Goal: Task Accomplishment & Management: Use online tool/utility

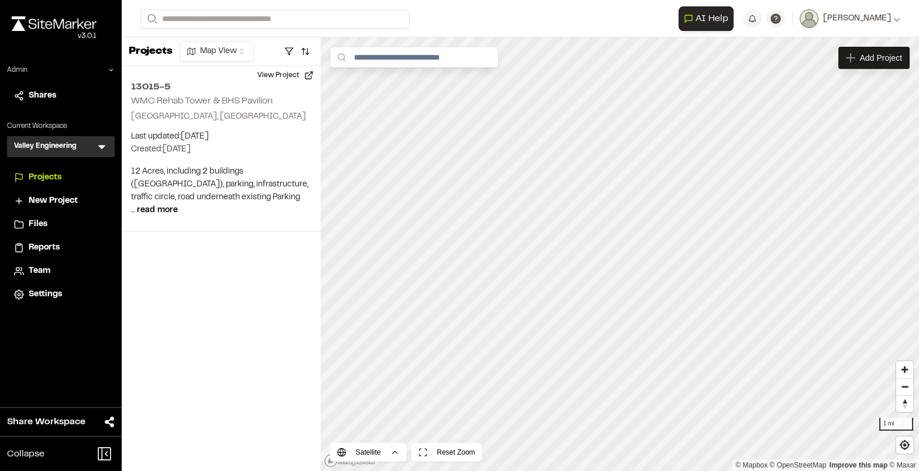
click at [101, 146] on icon at bounding box center [101, 148] width 7 height 4
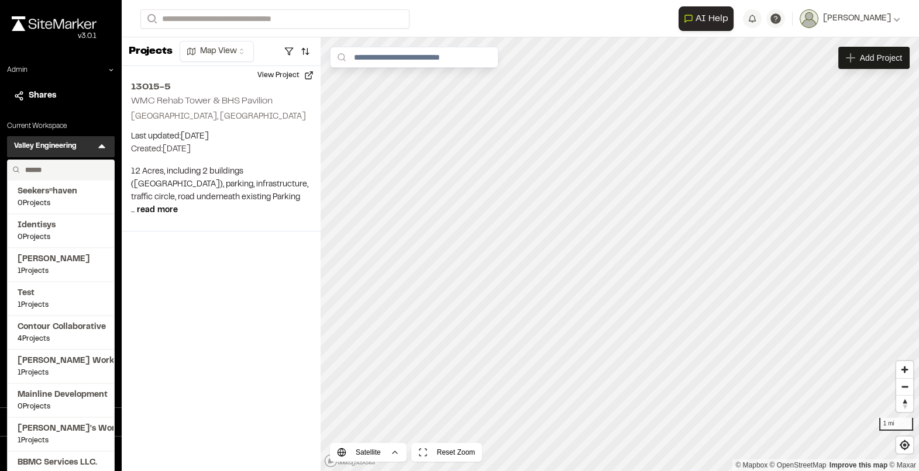
click at [60, 168] on input "text" at bounding box center [64, 170] width 89 height 20
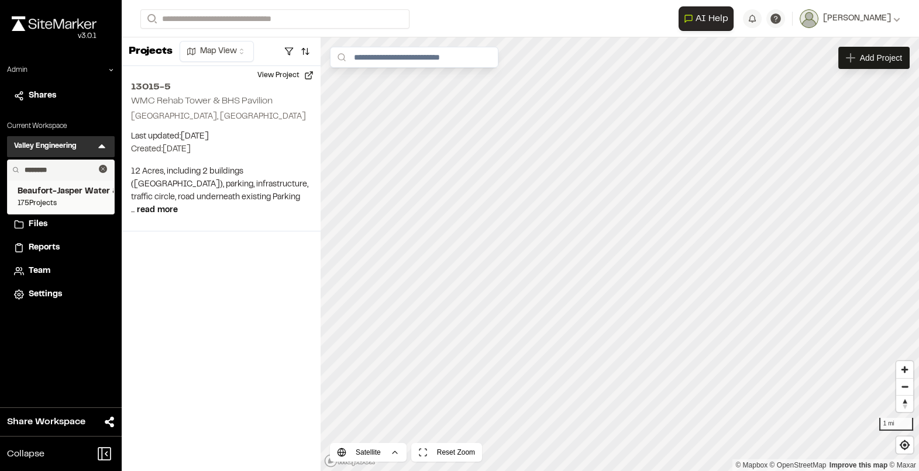
type input "********"
click at [53, 191] on span "Beaufort-Jasper Water & Sewer Authority" at bounding box center [61, 191] width 87 height 13
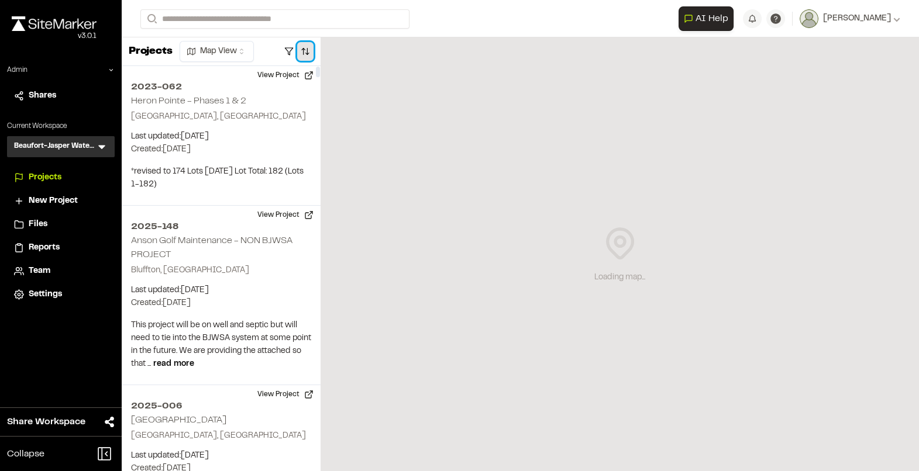
click at [304, 49] on button "button" at bounding box center [305, 51] width 16 height 19
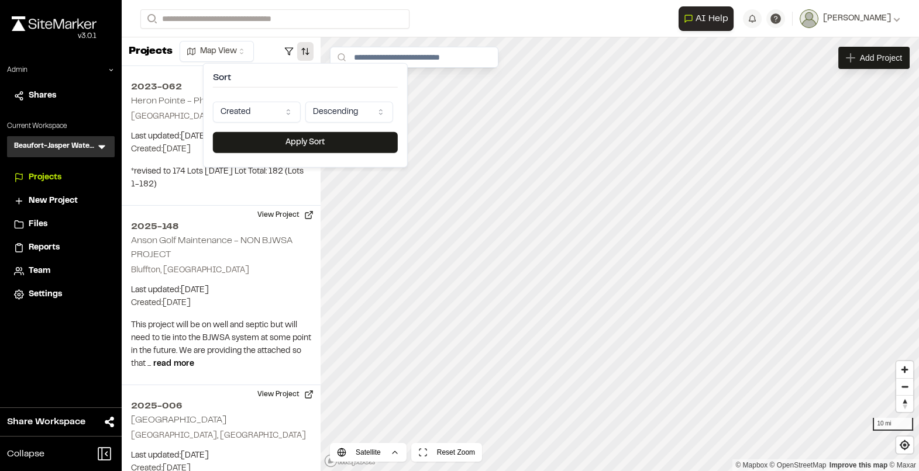
click at [263, 117] on html "**********" at bounding box center [459, 235] width 919 height 471
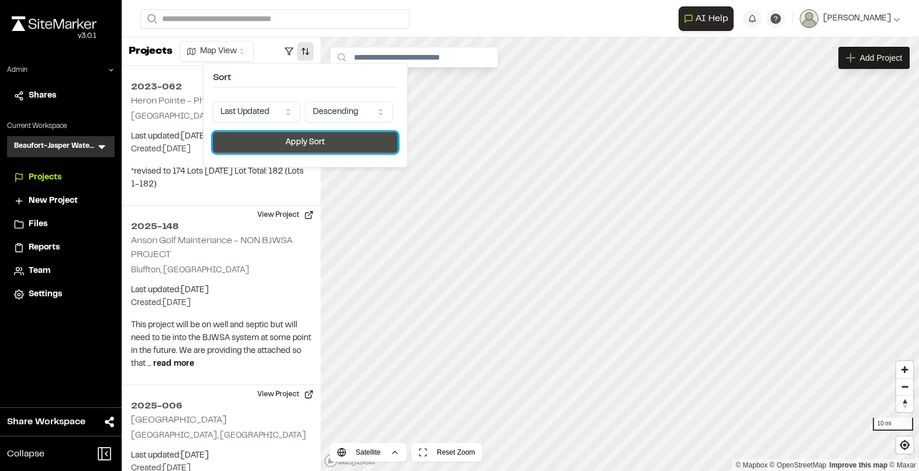
click at [276, 146] on button "Apply Sort" at bounding box center [305, 142] width 185 height 21
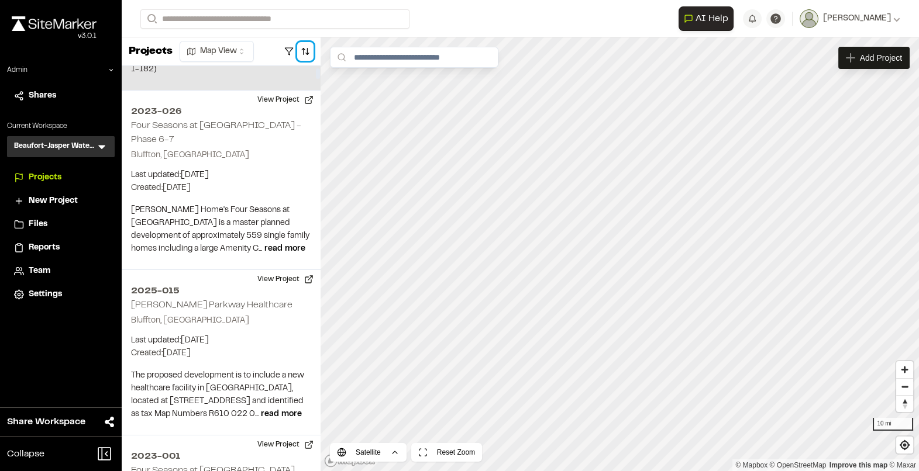
scroll to position [126, 0]
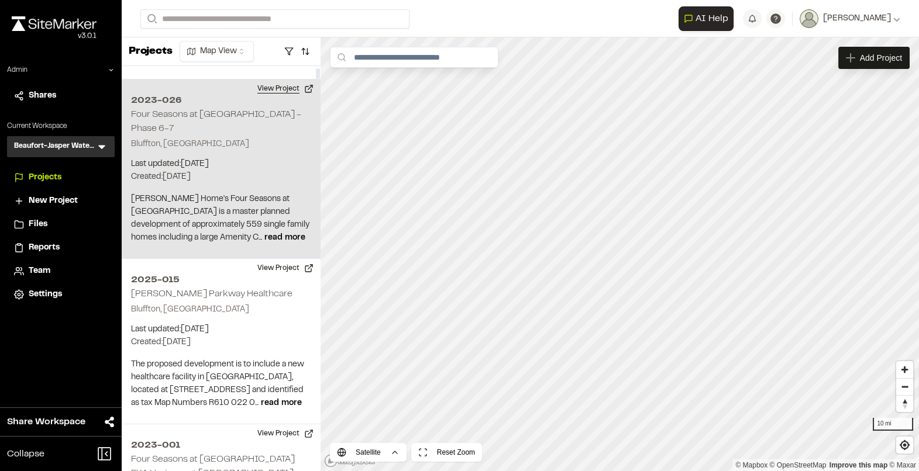
click at [280, 89] on button "View Project" at bounding box center [285, 89] width 70 height 19
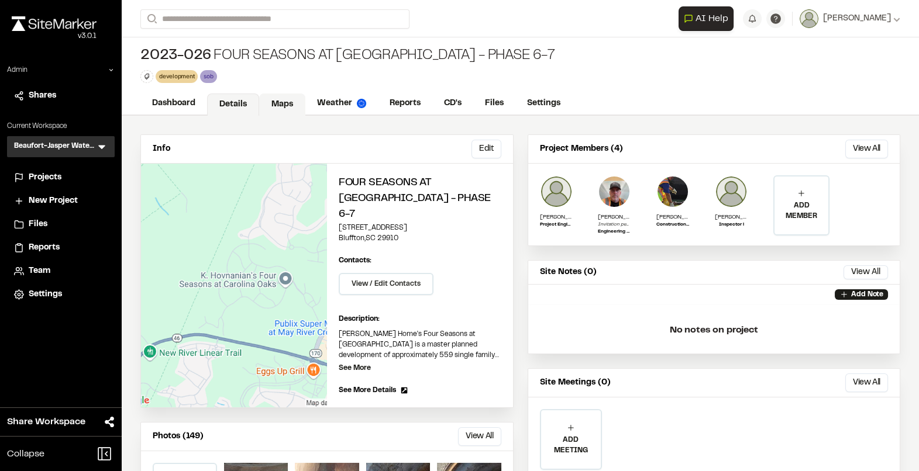
click at [281, 106] on link "Maps" at bounding box center [282, 105] width 46 height 22
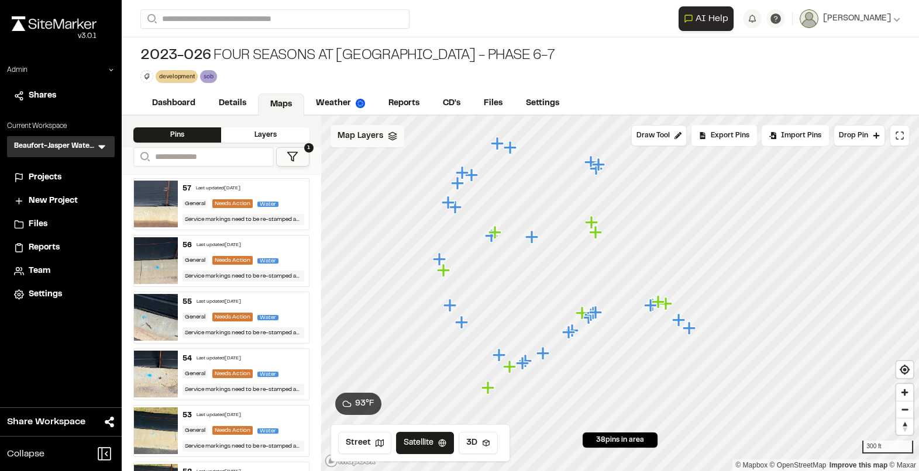
click at [360, 137] on span "Map Layers" at bounding box center [360, 136] width 46 height 13
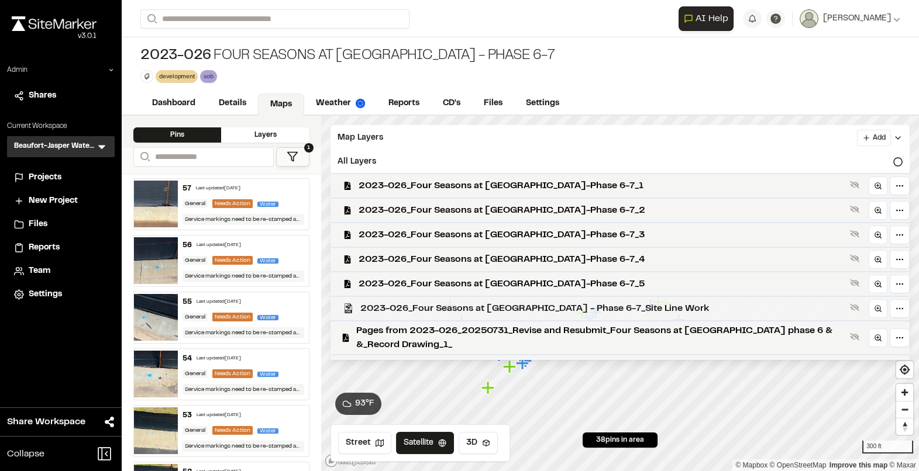
click at [407, 311] on span "2023-026_Four Seasons at Carolina Oaks - Phase 6-7_Site Line Work" at bounding box center [602, 309] width 485 height 14
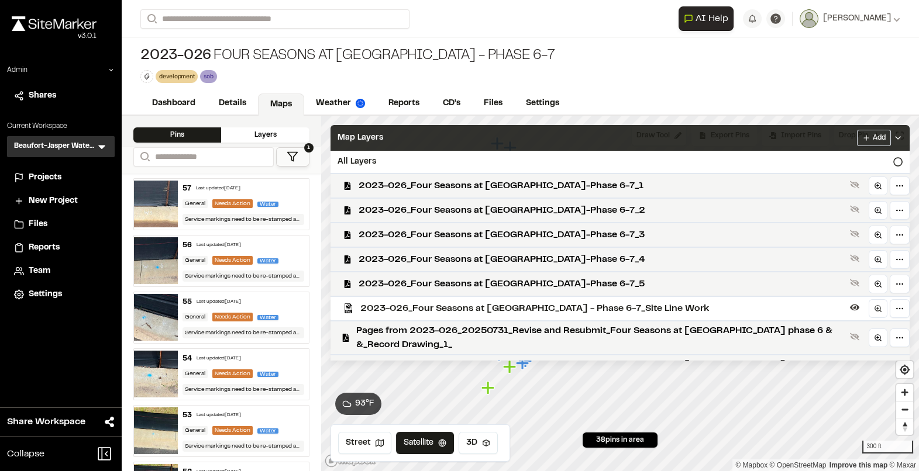
click at [426, 130] on div "Map Layers Add" at bounding box center [619, 138] width 579 height 26
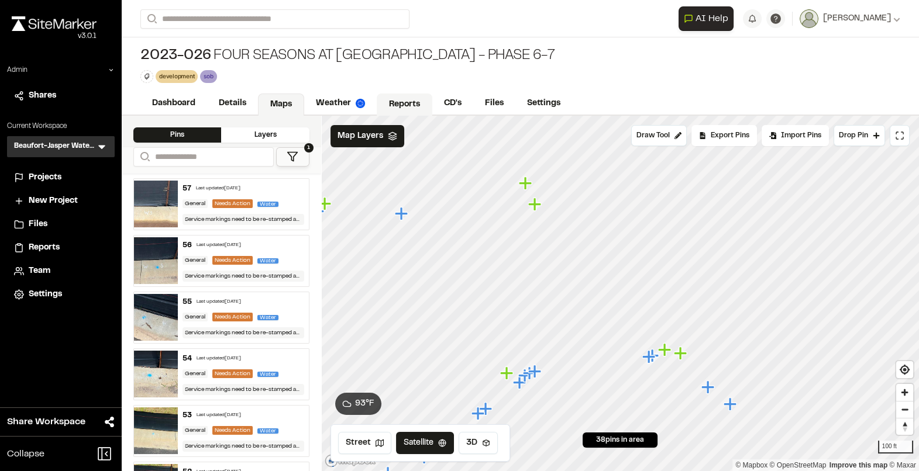
click at [402, 104] on link "Reports" at bounding box center [405, 105] width 56 height 22
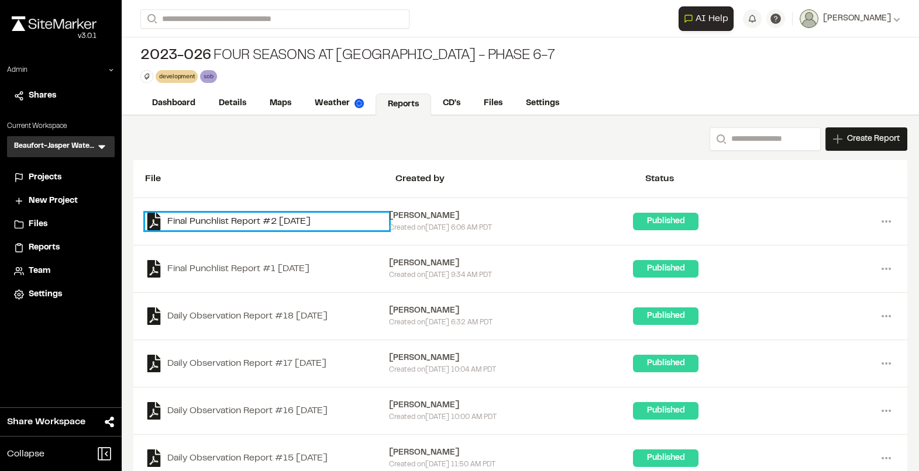
click at [280, 223] on link "Final Punchlist Report #2 2025-08-14" at bounding box center [267, 222] width 244 height 18
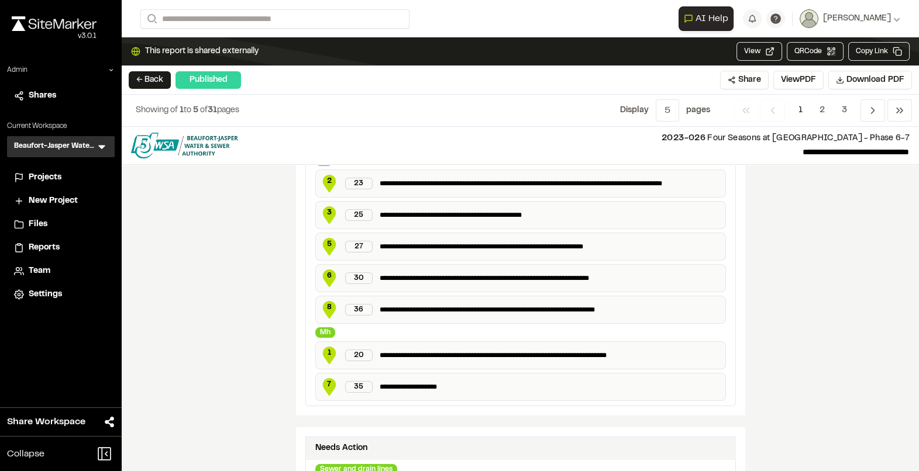
scroll to position [750, 0]
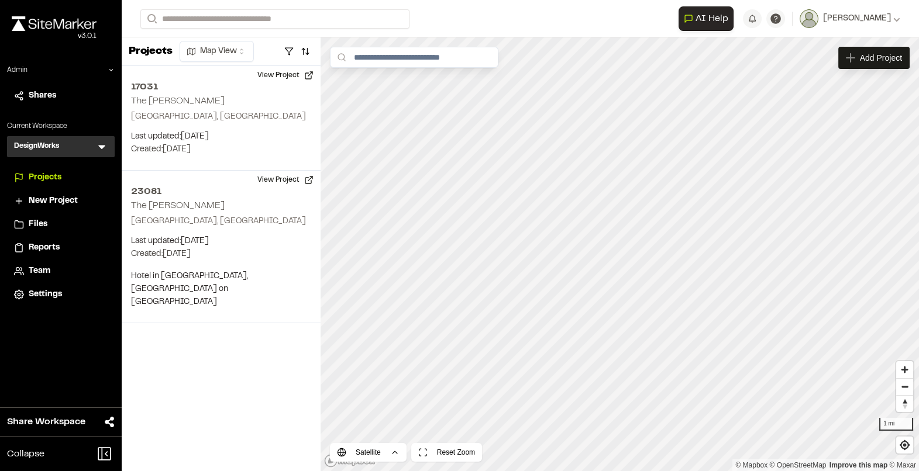
click at [103, 146] on icon at bounding box center [101, 148] width 7 height 4
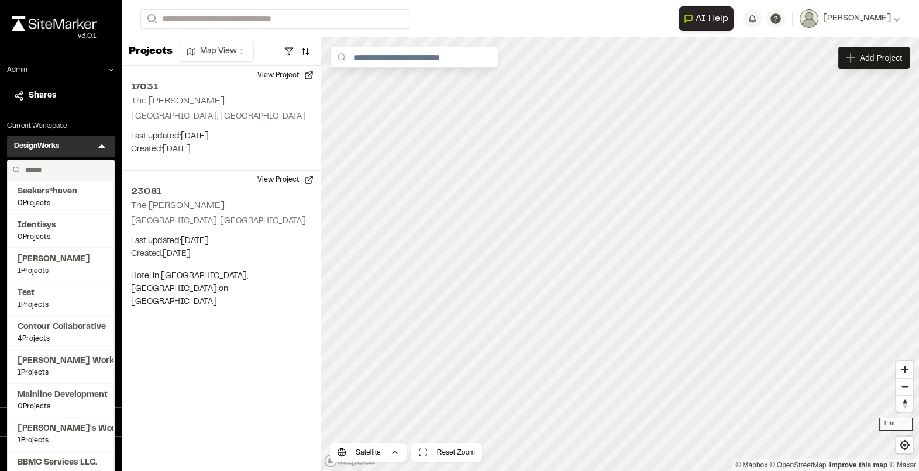
click at [65, 171] on input "text" at bounding box center [64, 170] width 89 height 20
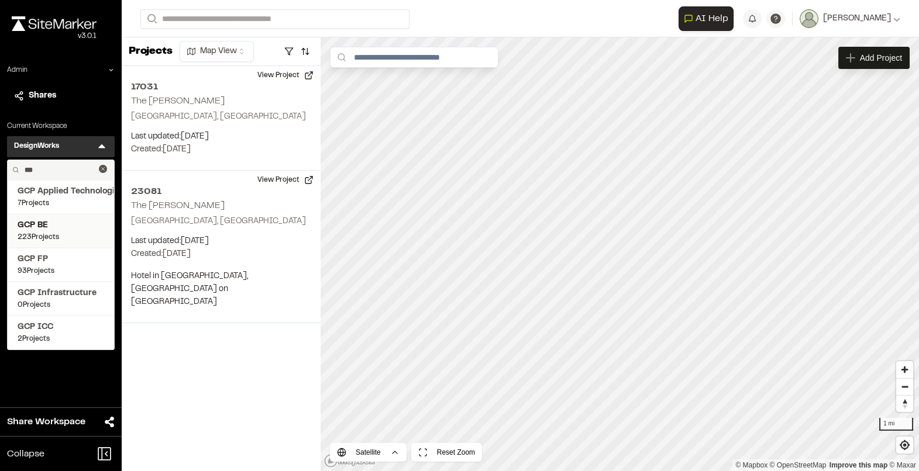
type input "***"
click at [57, 228] on span "GCP BE" at bounding box center [61, 225] width 87 height 13
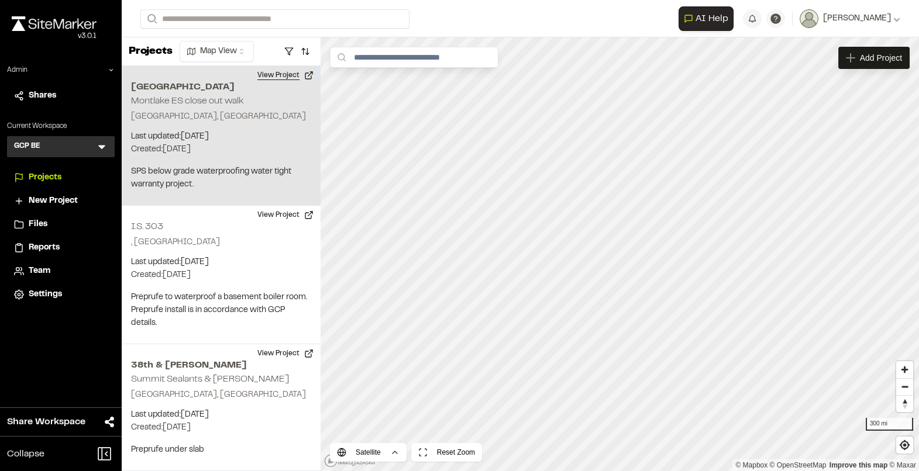
click at [271, 74] on button "View Project" at bounding box center [285, 75] width 70 height 19
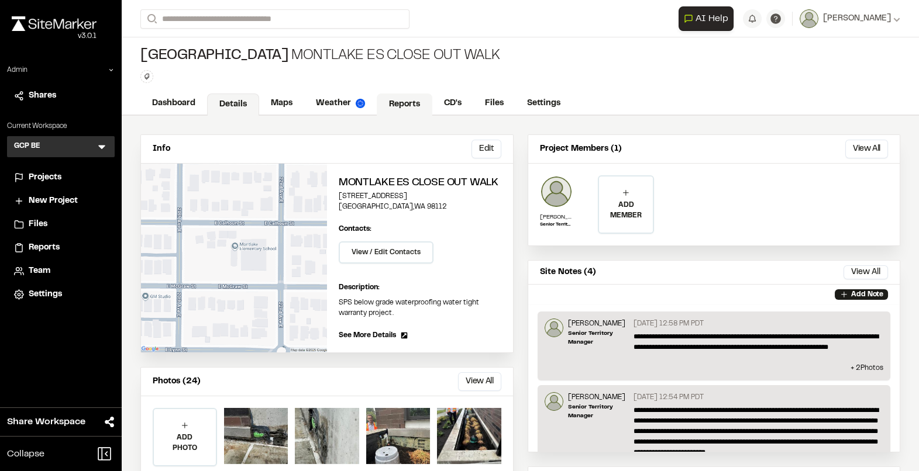
click at [423, 110] on link "Reports" at bounding box center [405, 105] width 56 height 22
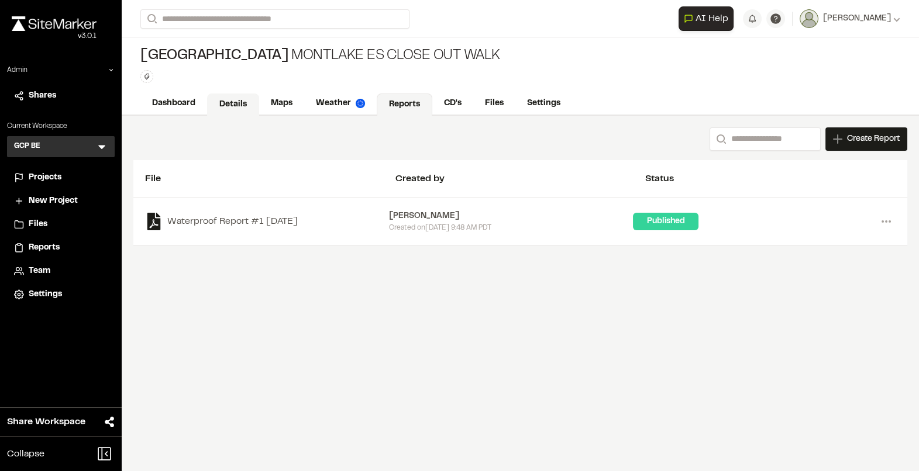
click at [247, 101] on link "Details" at bounding box center [233, 105] width 52 height 22
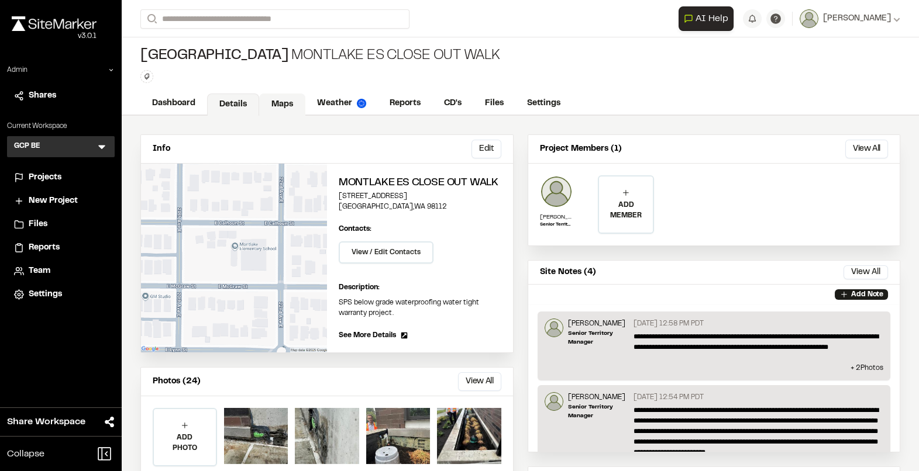
click at [271, 97] on link "Maps" at bounding box center [282, 105] width 46 height 22
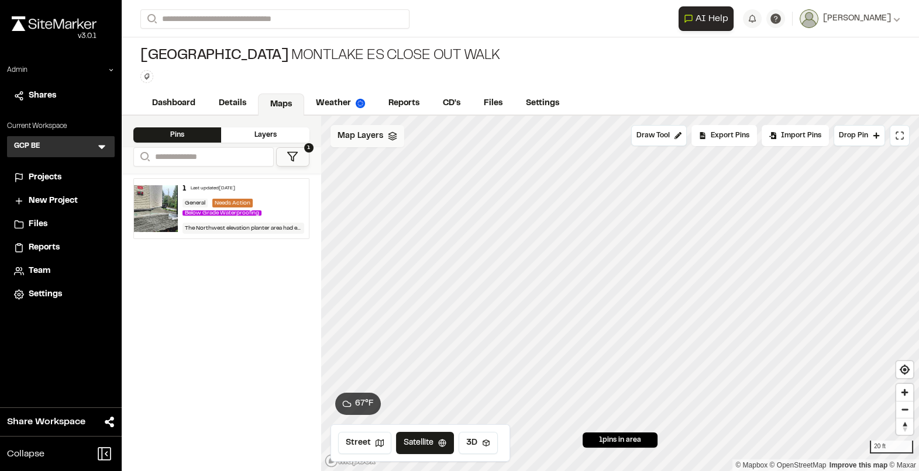
click at [387, 142] on div "Map Layers" at bounding box center [367, 136] width 74 height 22
click at [387, 142] on html "Close sidebar v 3.0.1 Admin Shares Current Workspace GCP BE GB Menu Projects Ne…" at bounding box center [459, 235] width 919 height 471
click at [365, 133] on html "Close sidebar v 3.0.1 Admin Shares Current Workspace GCP BE GB Menu Projects Ne…" at bounding box center [459, 235] width 919 height 471
click at [370, 138] on span "Map Layers" at bounding box center [360, 138] width 46 height 13
click at [375, 137] on span "Map Layers" at bounding box center [360, 136] width 46 height 13
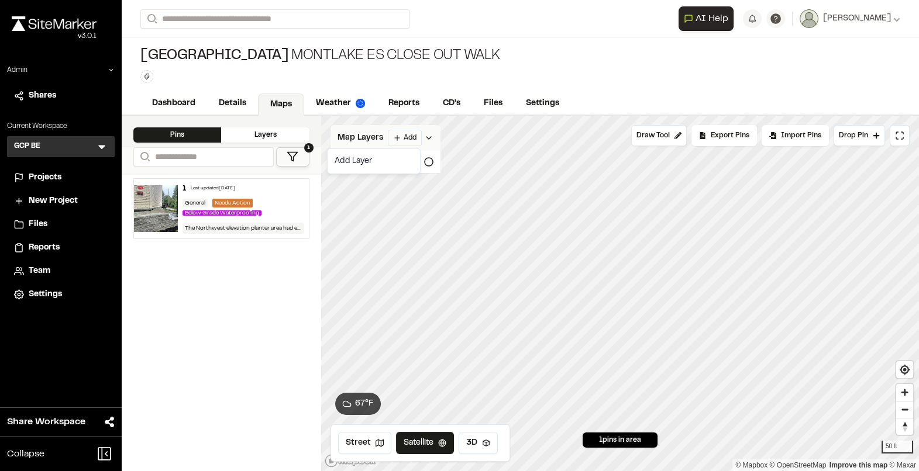
click at [394, 136] on html "Close sidebar v 3.0.1 Admin Shares Current Workspace GCP BE GB Menu Projects Ne…" at bounding box center [459, 235] width 919 height 471
click at [373, 154] on link "Add Layer" at bounding box center [374, 161] width 88 height 20
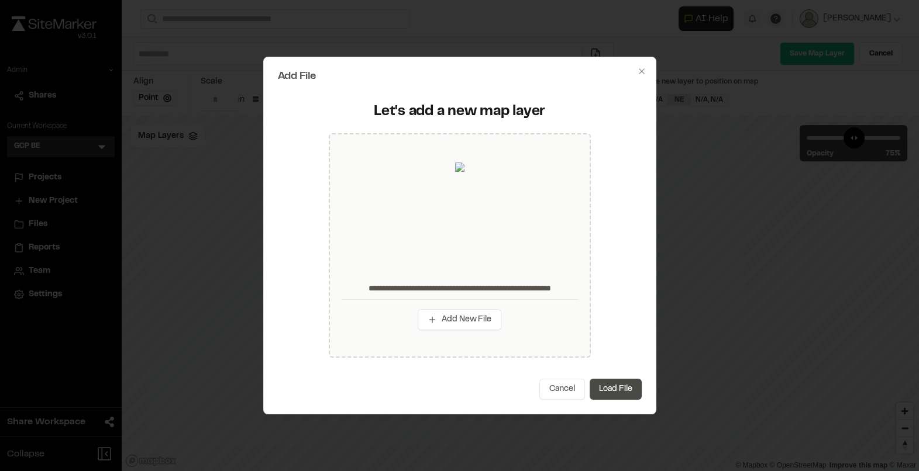
click at [625, 383] on button "Load File" at bounding box center [616, 389] width 52 height 21
type input "**********"
type input "****"
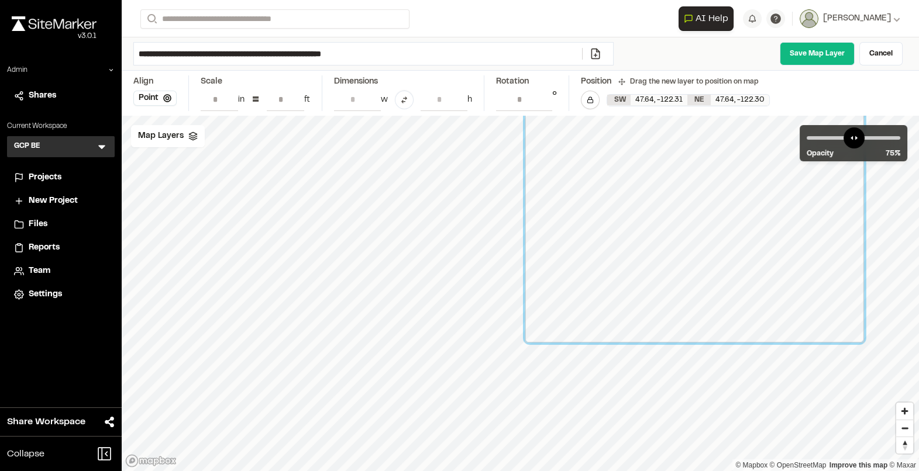
drag, startPoint x: 473, startPoint y: 268, endPoint x: 640, endPoint y: 198, distance: 182.2
click at [640, 199] on div at bounding box center [694, 223] width 339 height 239
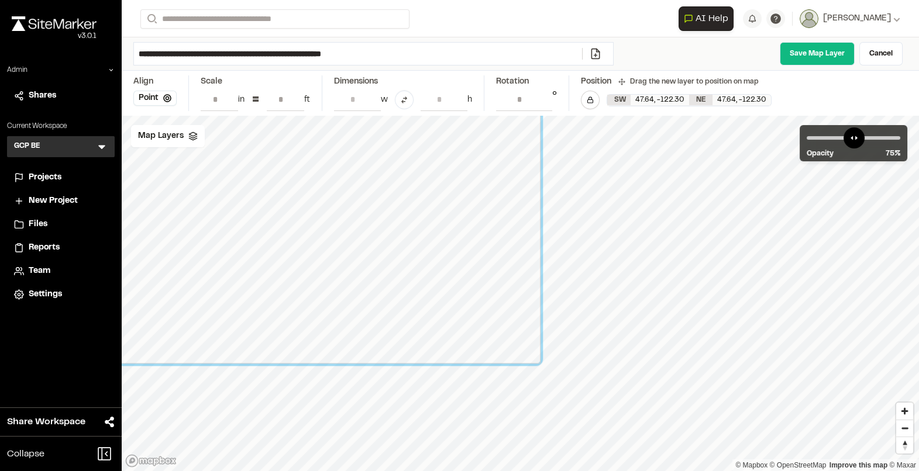
drag, startPoint x: 781, startPoint y: 252, endPoint x: 371, endPoint y: 264, distance: 409.6
click at [371, 264] on div at bounding box center [327, 213] width 428 height 302
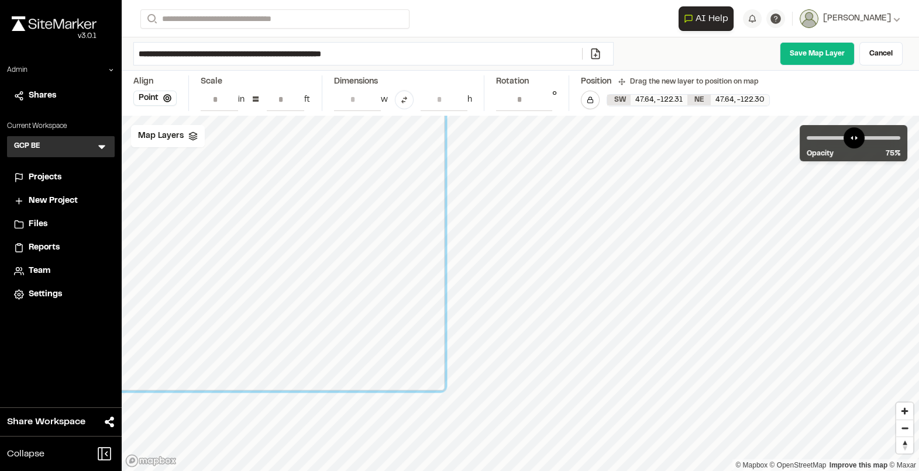
drag, startPoint x: 514, startPoint y: 308, endPoint x: 402, endPoint y: 321, distance: 112.4
click at [401, 321] on div at bounding box center [179, 203] width 532 height 375
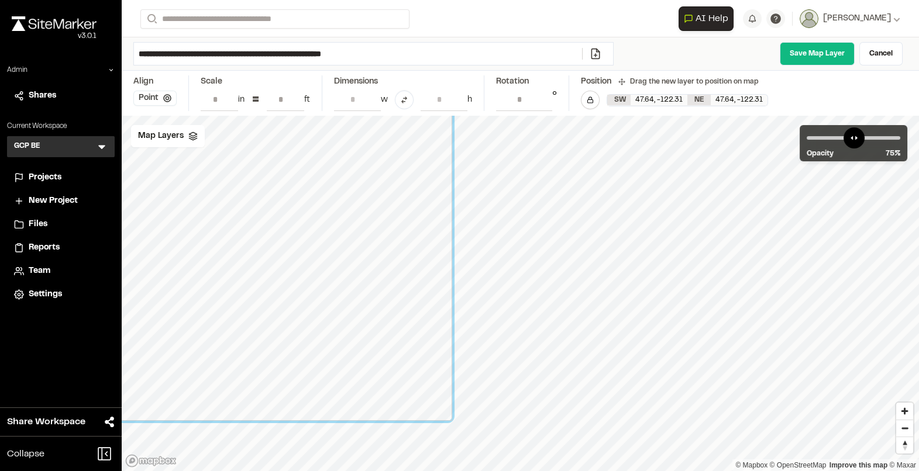
click at [161, 99] on button "Point" at bounding box center [154, 98] width 43 height 15
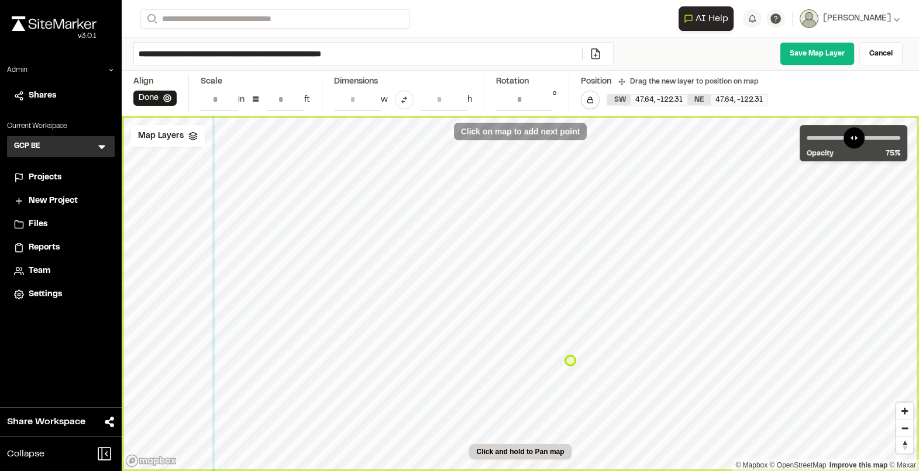
type input "**********"
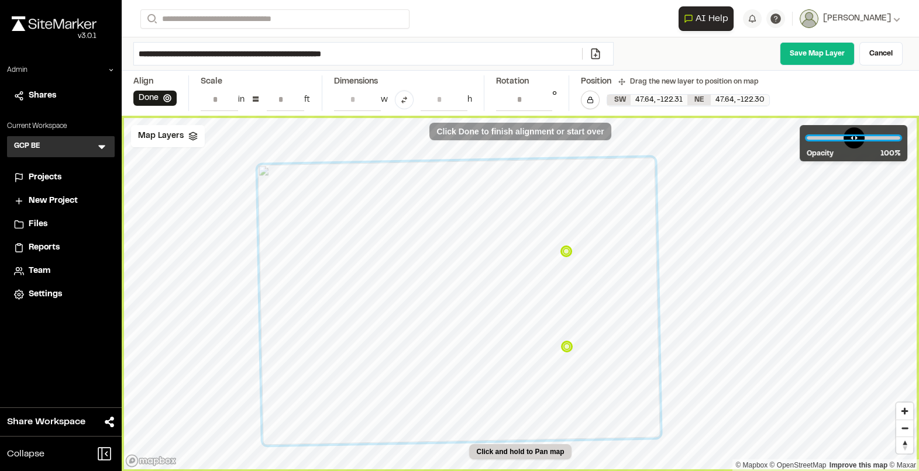
drag, startPoint x: 871, startPoint y: 132, endPoint x: 908, endPoint y: 147, distance: 40.1
type input "***"
click at [900, 140] on input "range" at bounding box center [854, 138] width 94 height 4
click at [448, 54] on input "**********" at bounding box center [358, 54] width 448 height 22
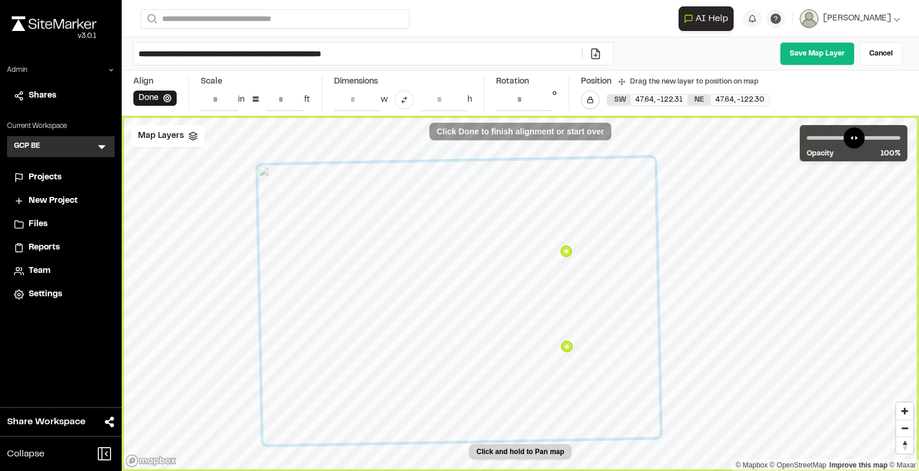
click at [448, 54] on input "**********" at bounding box center [358, 54] width 448 height 22
type input "**********"
click at [829, 54] on link "Save Map Layer" at bounding box center [817, 53] width 75 height 23
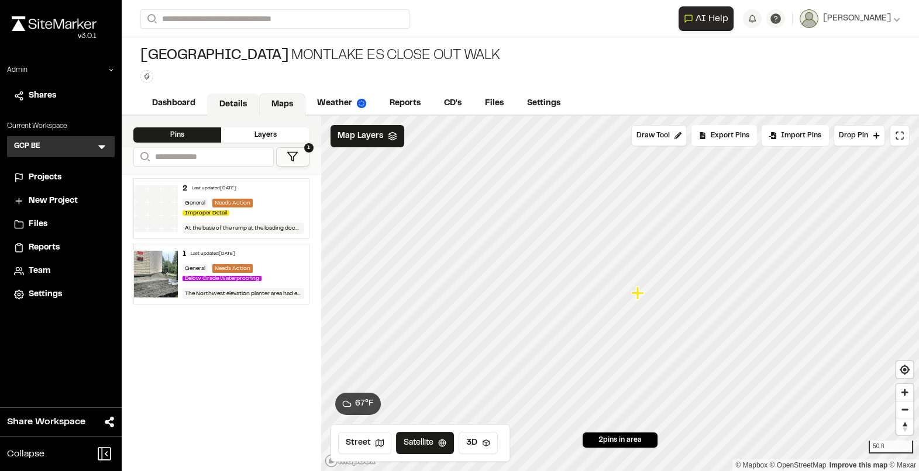
click at [233, 104] on link "Details" at bounding box center [233, 105] width 52 height 22
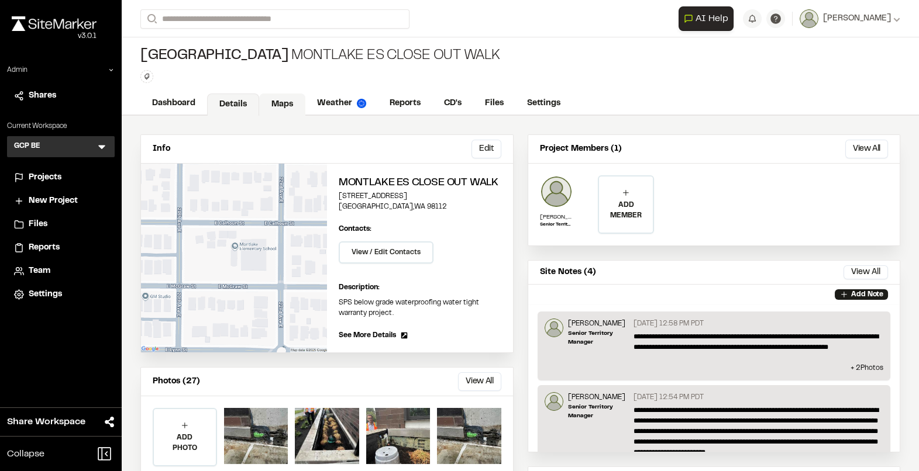
click at [281, 100] on link "Maps" at bounding box center [282, 105] width 46 height 22
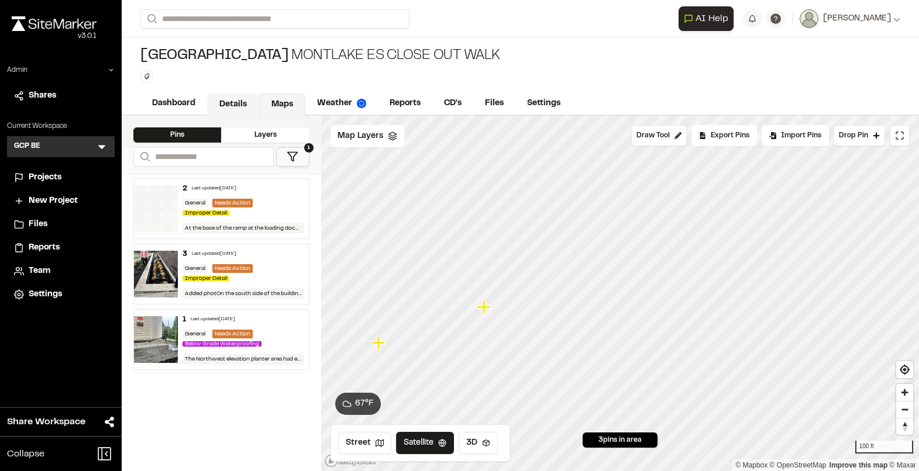
click at [232, 96] on link "Details" at bounding box center [233, 105] width 52 height 22
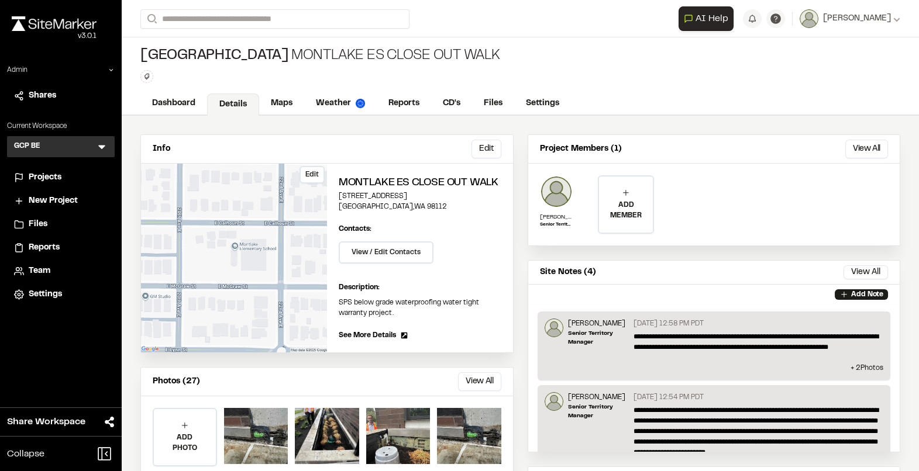
click at [321, 173] on button "Edit" at bounding box center [311, 175] width 25 height 18
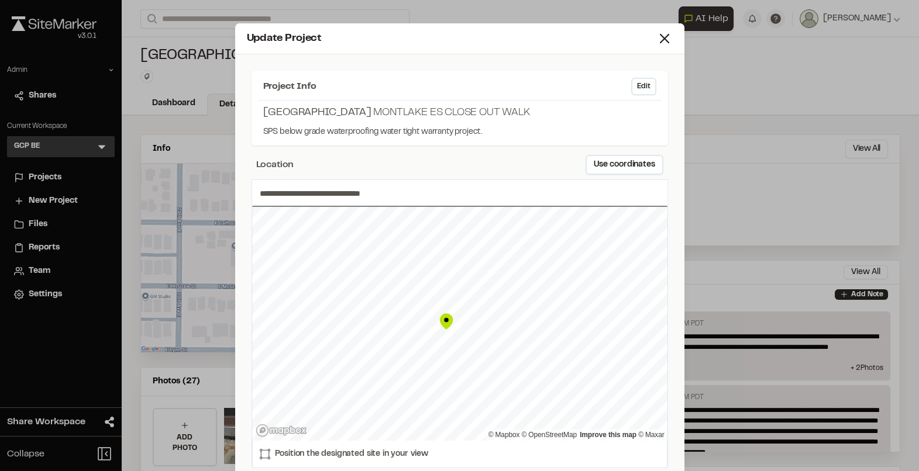
type input "**********"
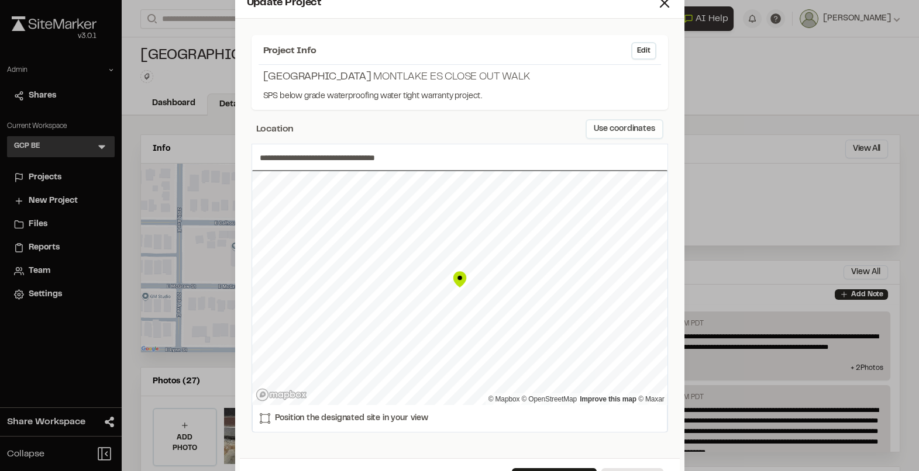
scroll to position [89, 0]
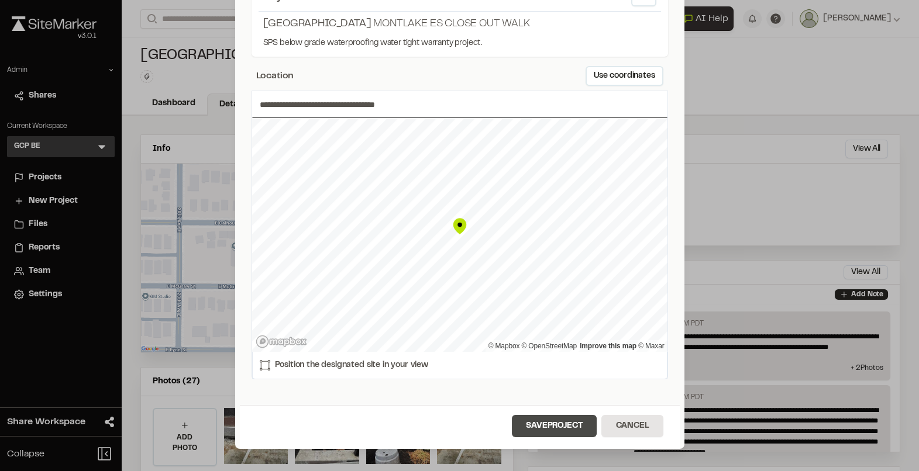
click at [557, 429] on button "Save Project" at bounding box center [554, 426] width 85 height 22
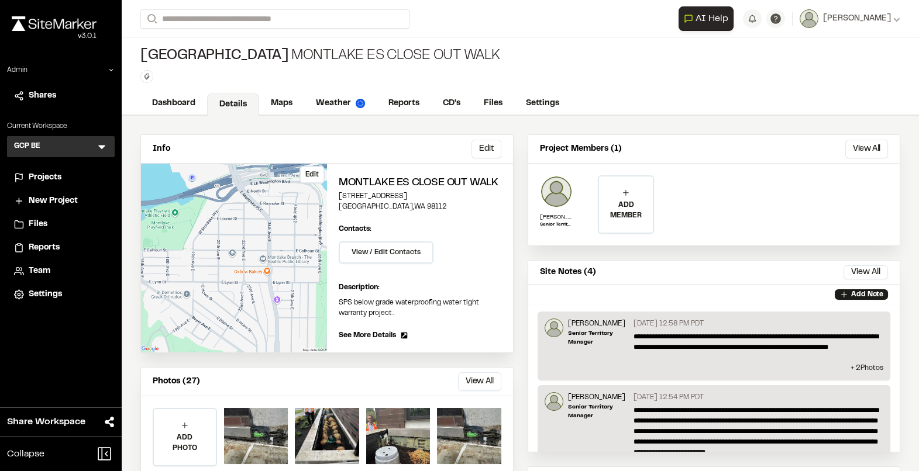
click at [307, 173] on button "Edit" at bounding box center [311, 175] width 25 height 18
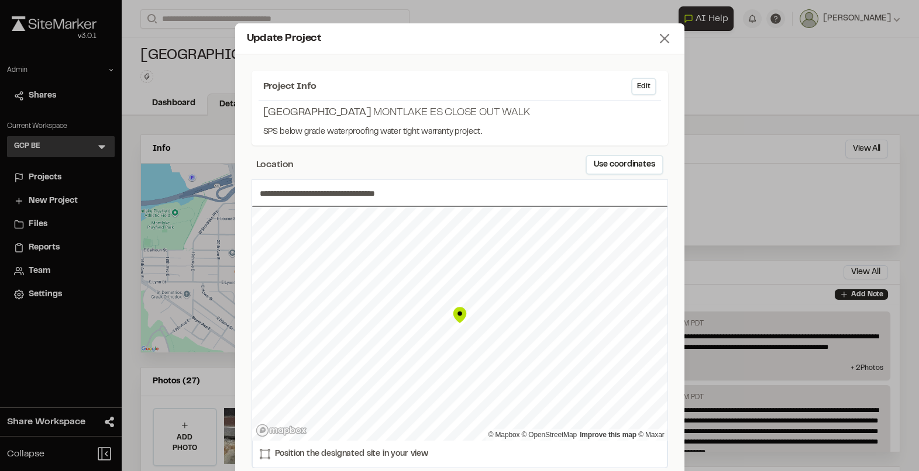
click at [664, 37] on line at bounding box center [664, 39] width 8 height 8
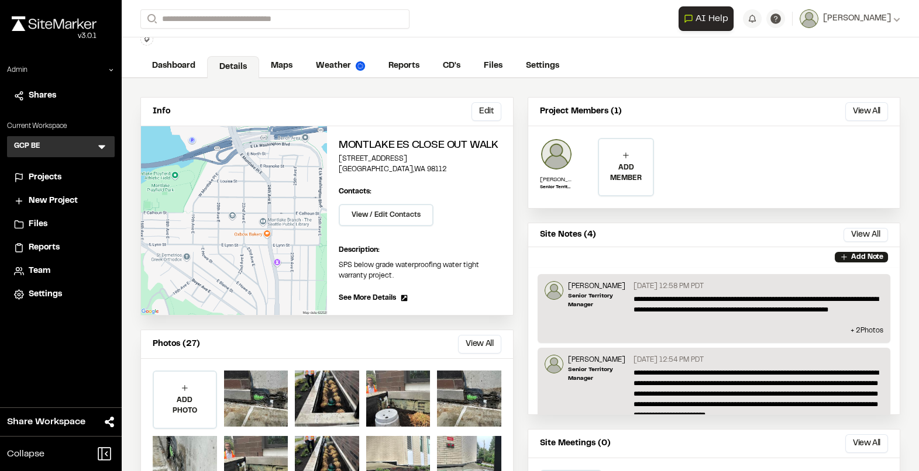
scroll to position [50, 0]
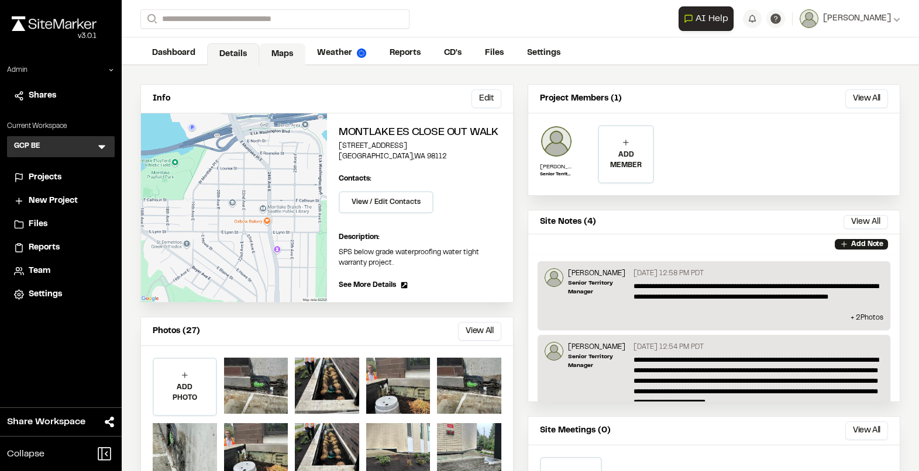
click at [283, 50] on link "Maps" at bounding box center [282, 54] width 46 height 22
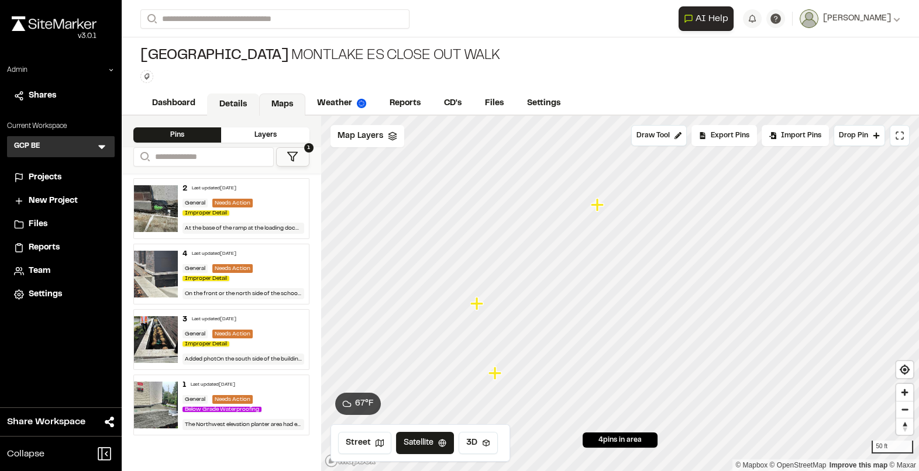
click at [233, 99] on link "Details" at bounding box center [233, 105] width 52 height 22
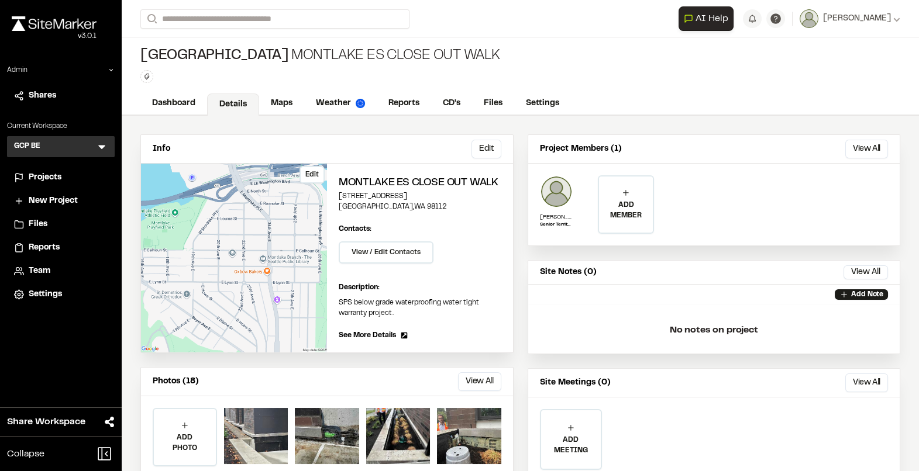
click at [311, 173] on button "Edit" at bounding box center [311, 175] width 25 height 18
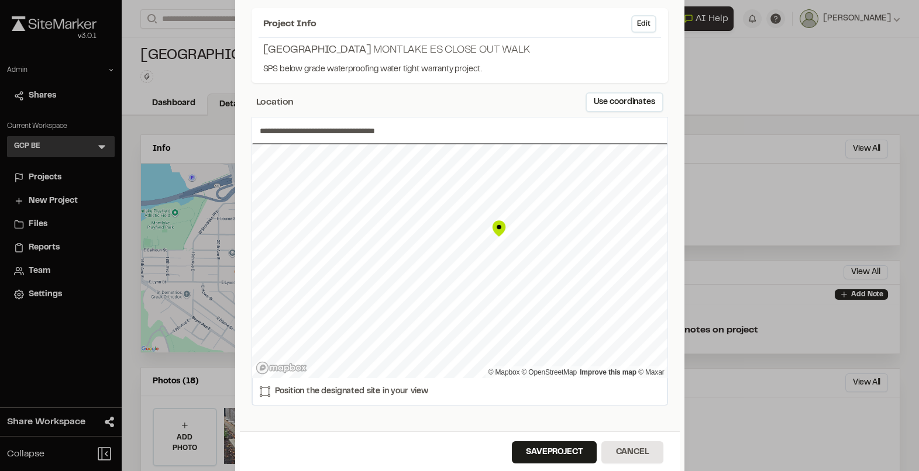
scroll to position [89, 0]
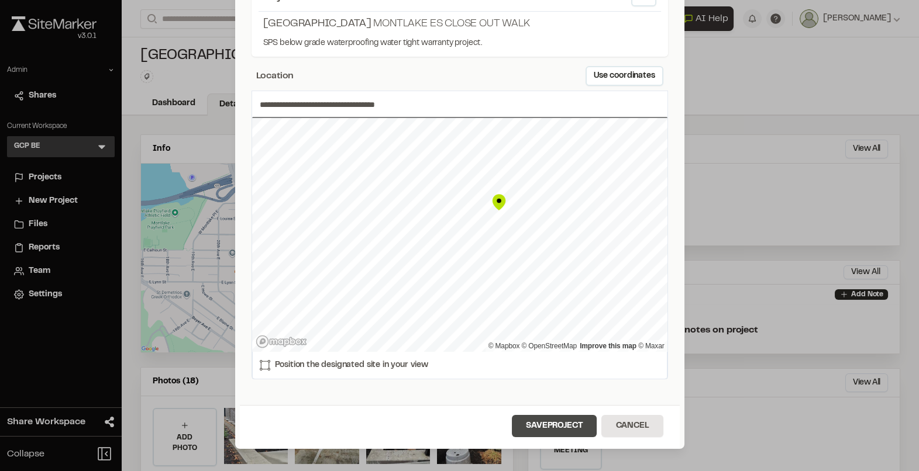
click at [537, 417] on button "Save Project" at bounding box center [554, 426] width 85 height 22
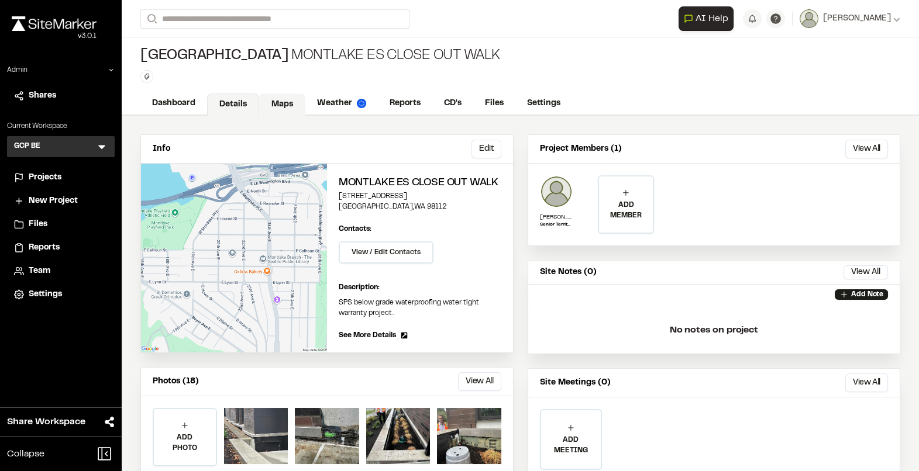
click at [282, 95] on link "Maps" at bounding box center [282, 105] width 46 height 22
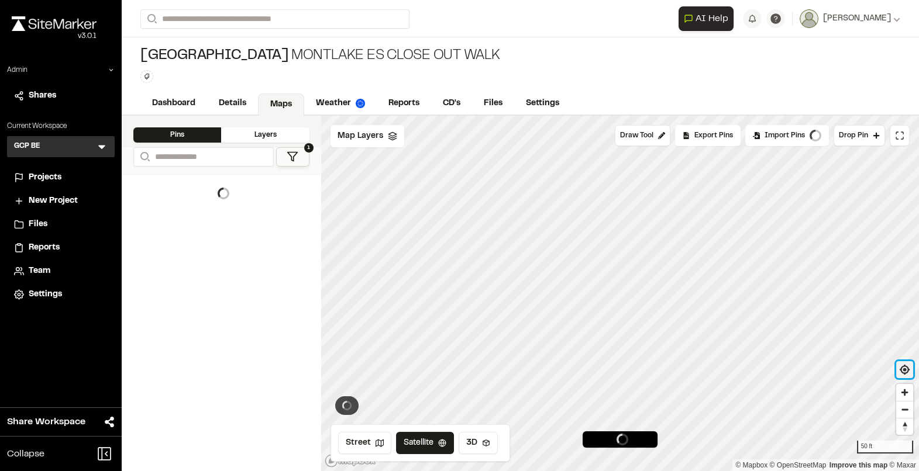
click at [909, 370] on span "Find my location" at bounding box center [904, 369] width 17 height 17
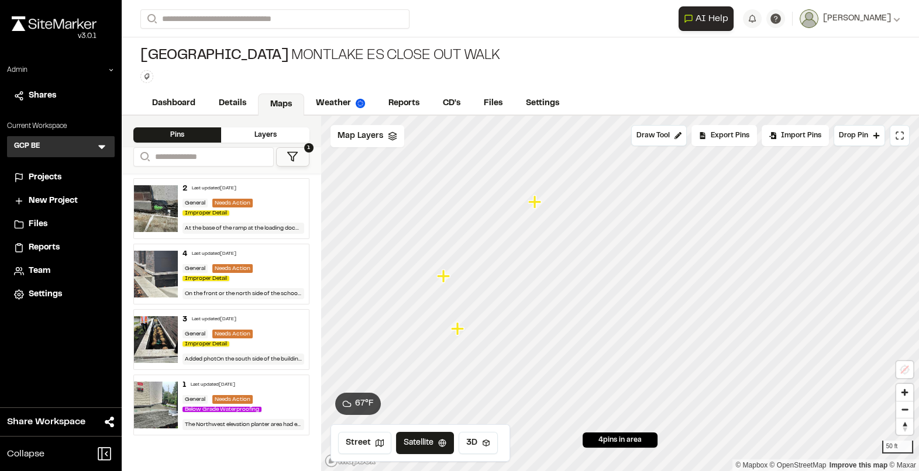
click at [309, 74] on div "Type Enter or comma to add tag." at bounding box center [320, 76] width 360 height 13
click at [237, 105] on link "Details" at bounding box center [233, 105] width 52 height 22
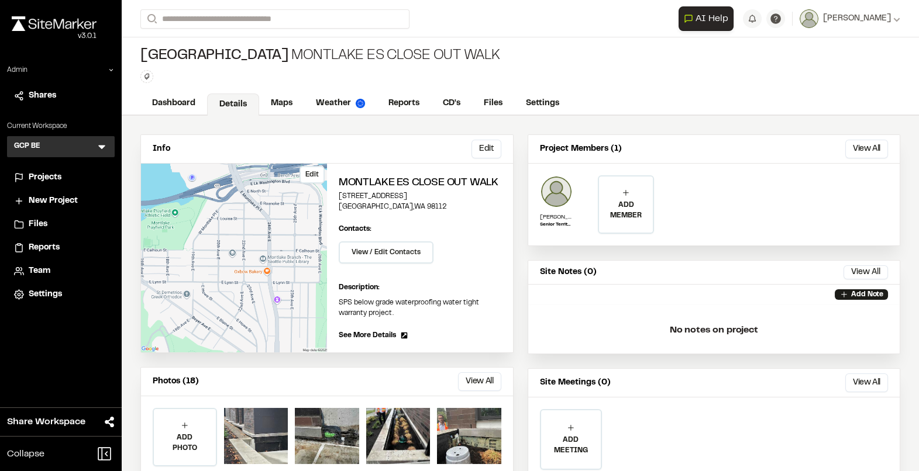
click at [309, 174] on button "Edit" at bounding box center [311, 175] width 25 height 18
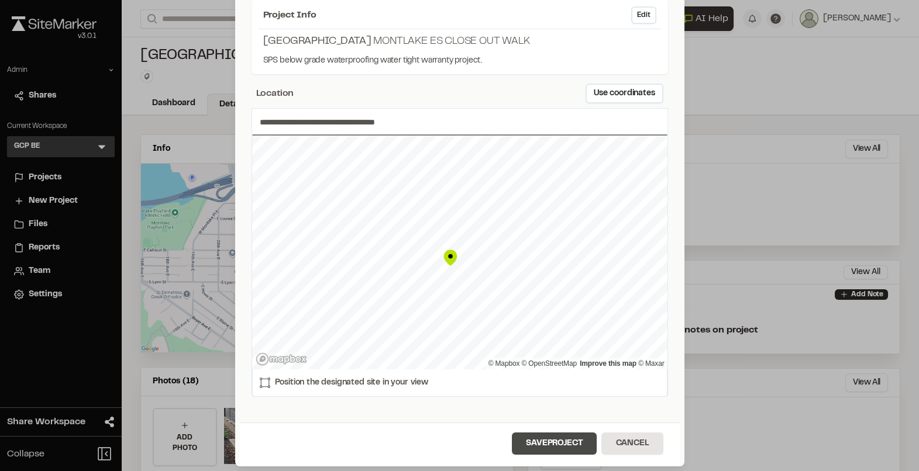
scroll to position [72, 0]
click at [643, 444] on button "Cancel" at bounding box center [631, 443] width 61 height 22
